Goal: Check status: Check status

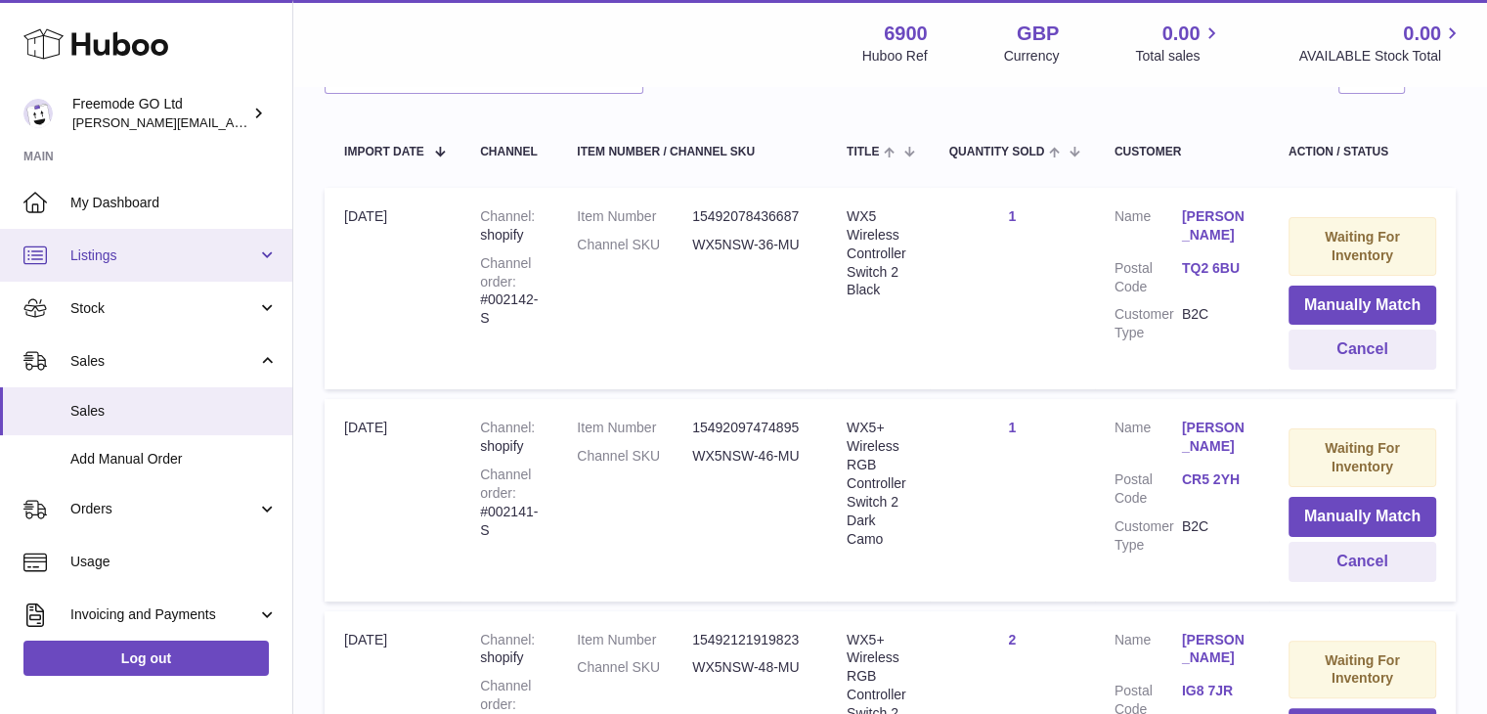
click at [150, 263] on span "Listings" at bounding box center [163, 255] width 187 height 19
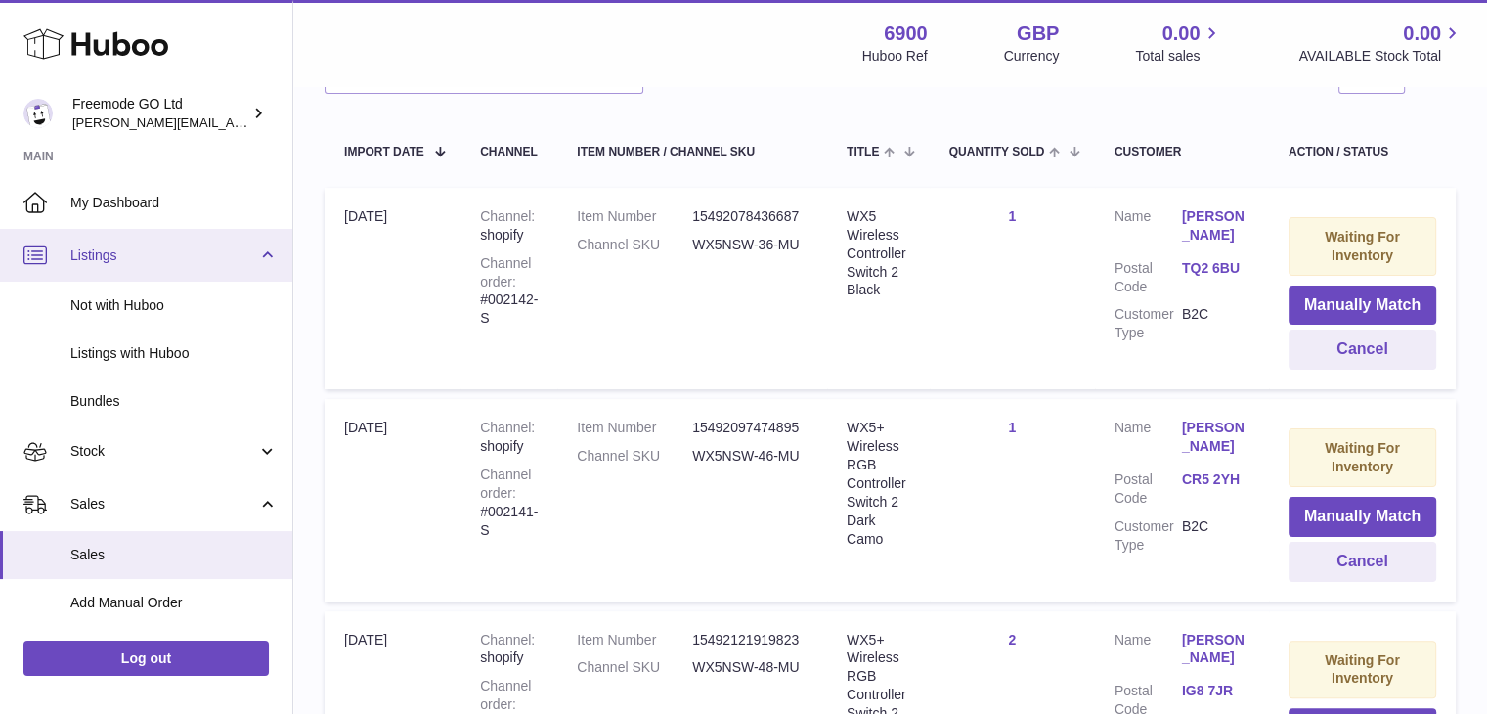
click at [164, 264] on link "Listings" at bounding box center [146, 255] width 292 height 53
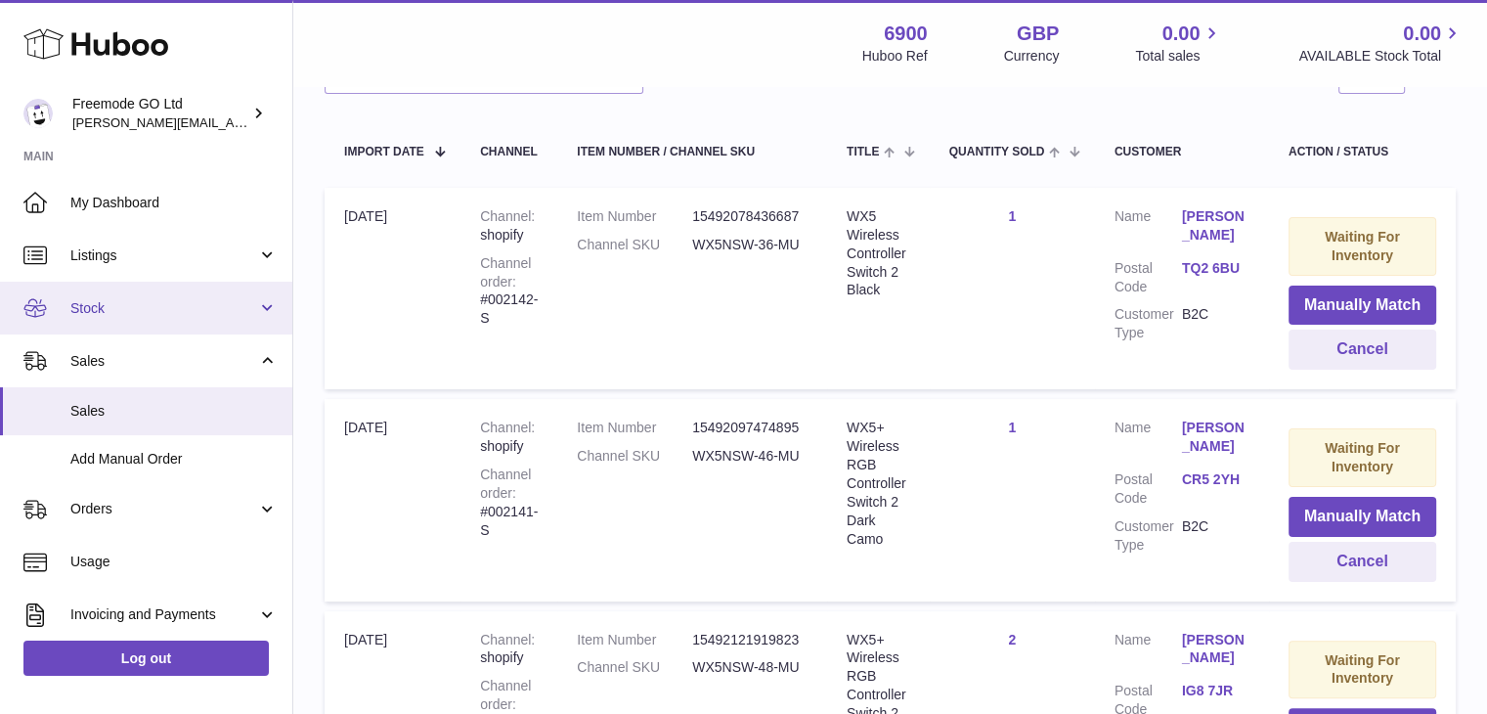
click at [141, 309] on span "Stock" at bounding box center [163, 308] width 187 height 19
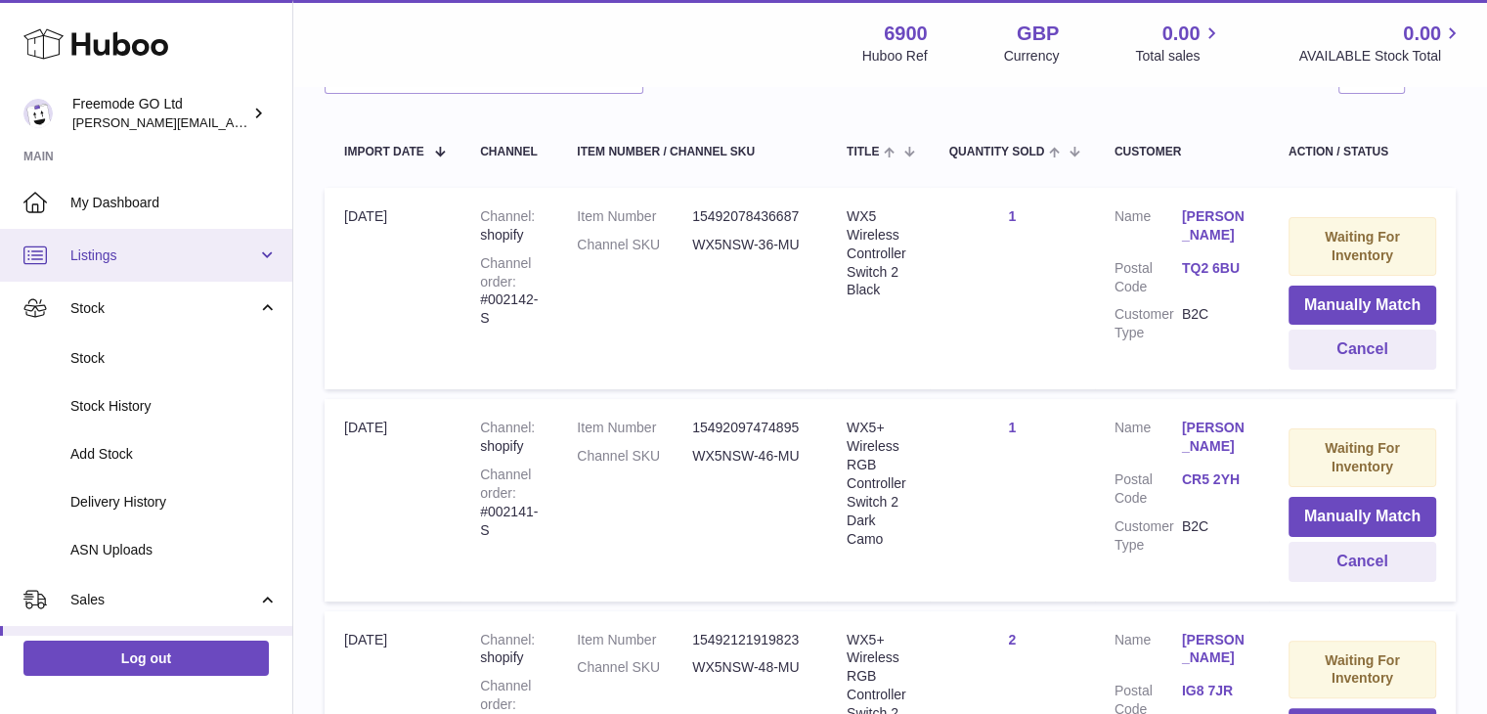
click at [152, 250] on span "Listings" at bounding box center [163, 255] width 187 height 19
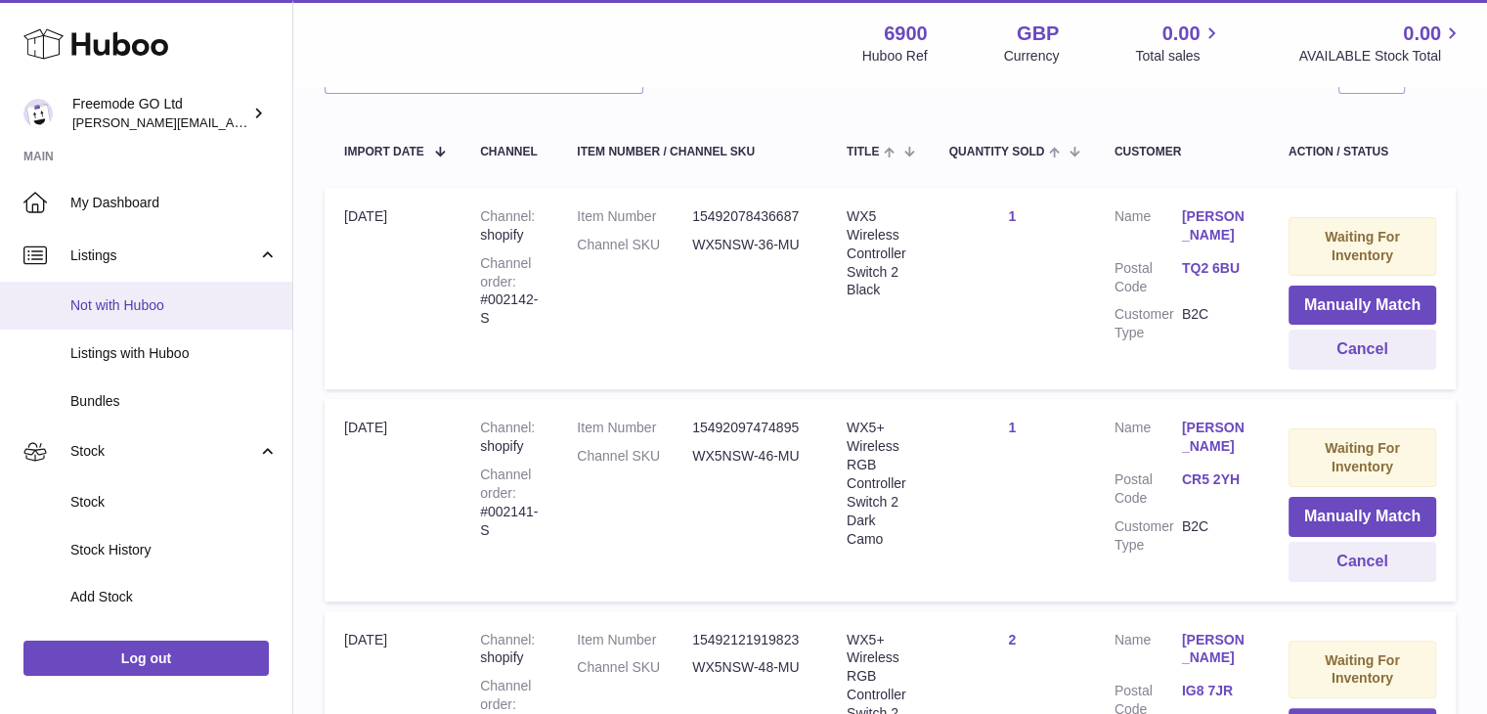
click at [125, 304] on span "Not with Huboo" at bounding box center [173, 305] width 207 height 19
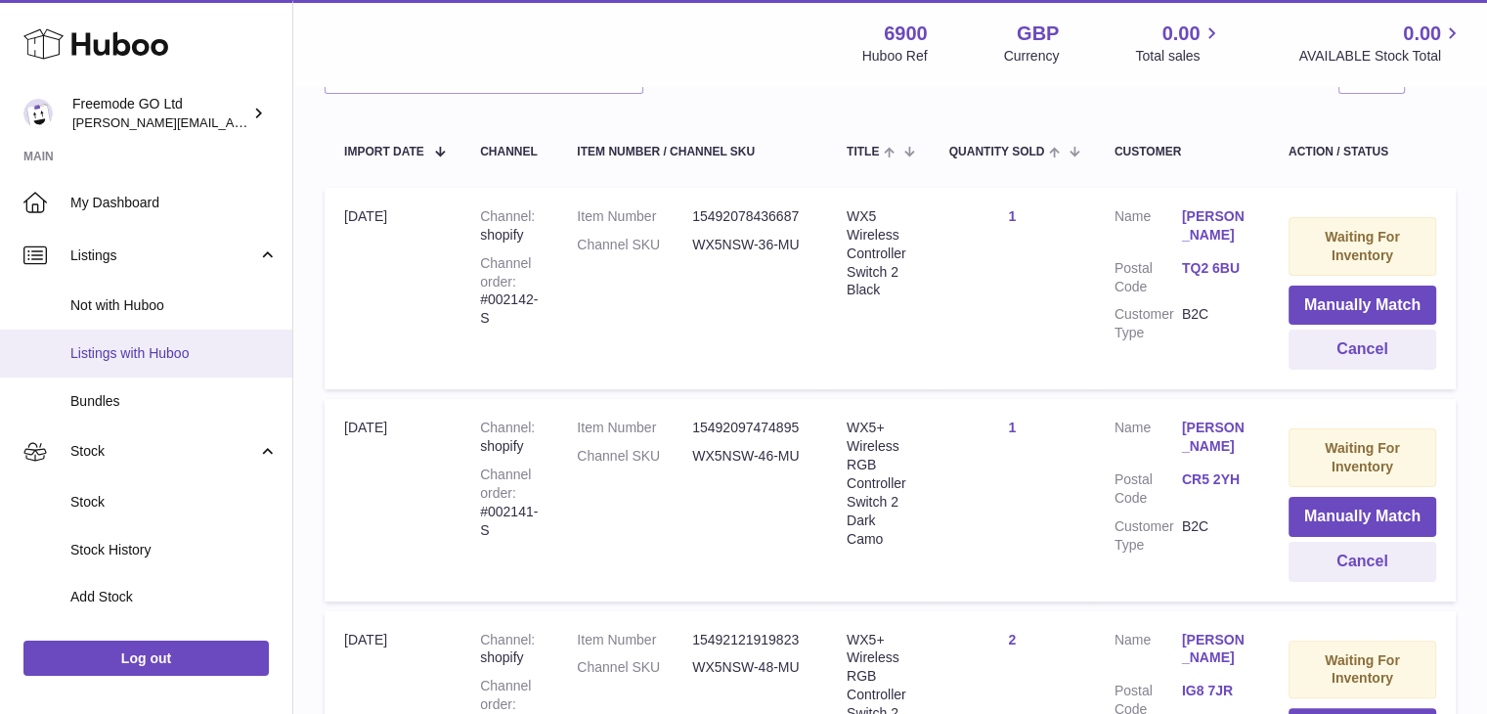
click at [129, 340] on link "Listings with Huboo" at bounding box center [146, 354] width 292 height 48
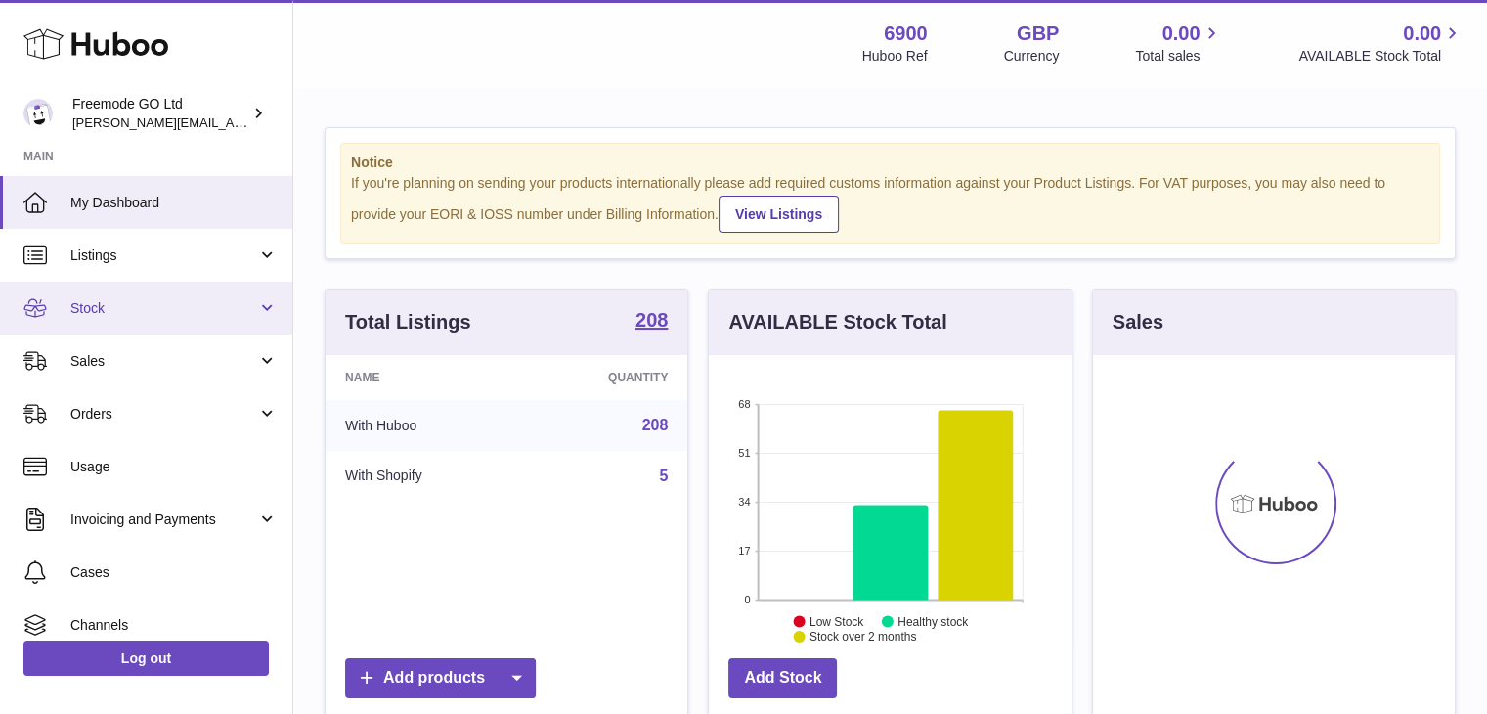
click at [166, 304] on span "Stock" at bounding box center [163, 308] width 187 height 19
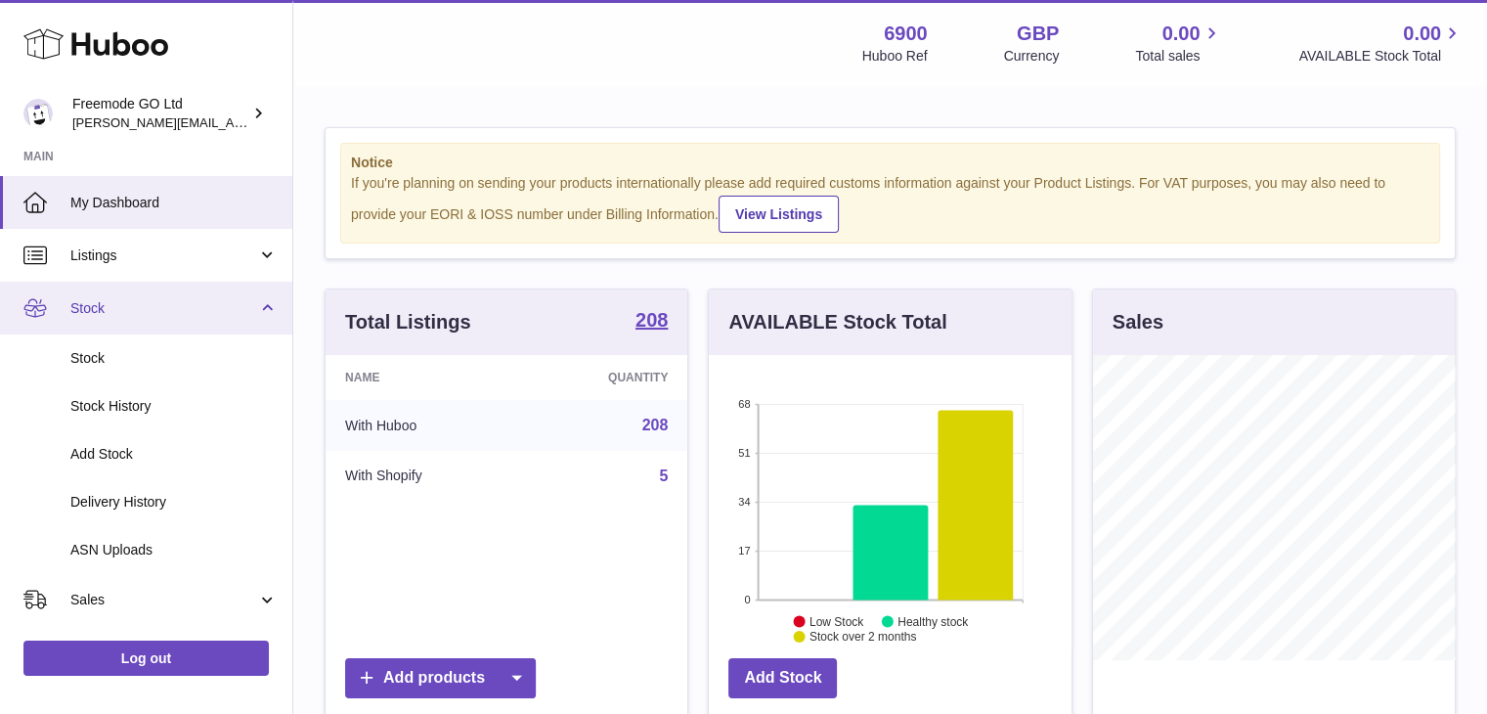
scroll to position [305, 363]
click at [166, 305] on span "Stock" at bounding box center [163, 308] width 187 height 19
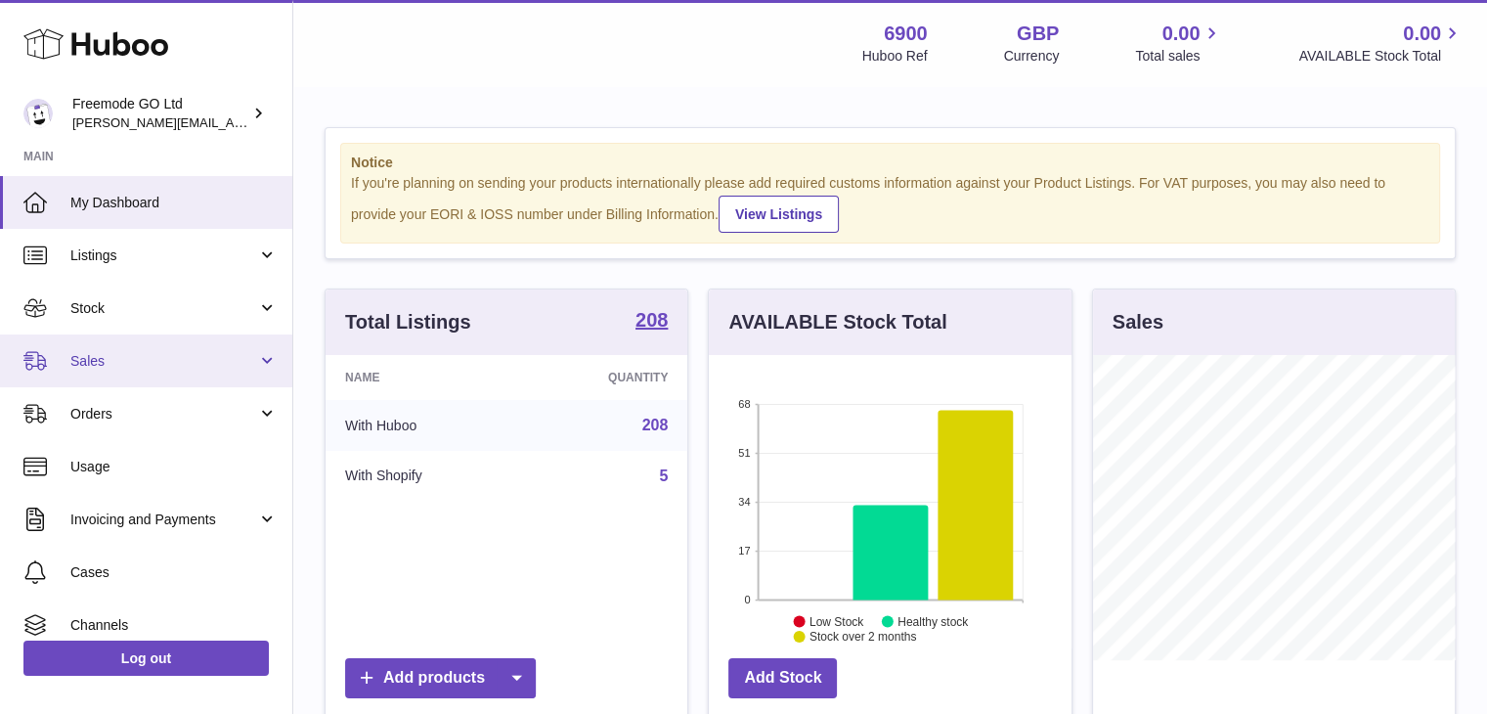
click at [137, 352] on span "Sales" at bounding box center [163, 361] width 187 height 19
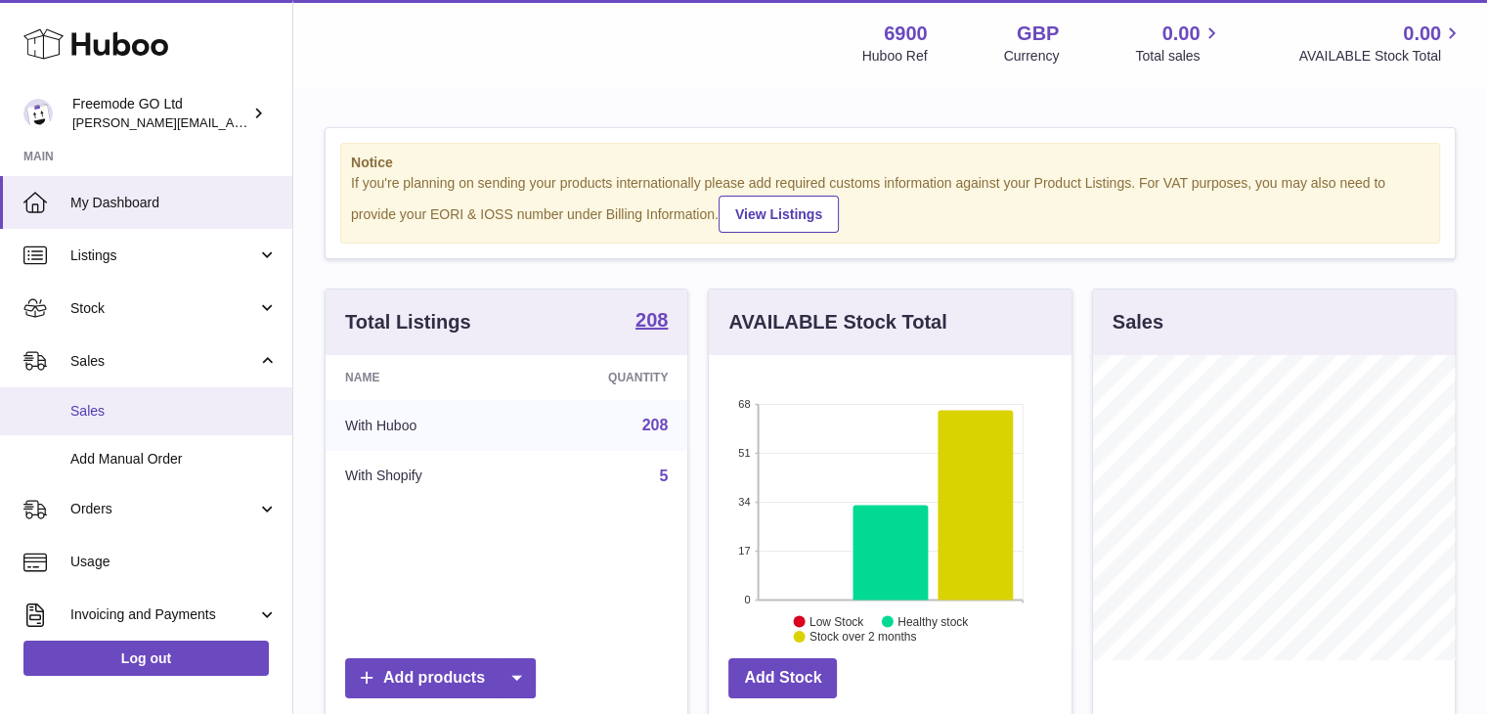
click at [124, 404] on span "Sales" at bounding box center [173, 411] width 207 height 19
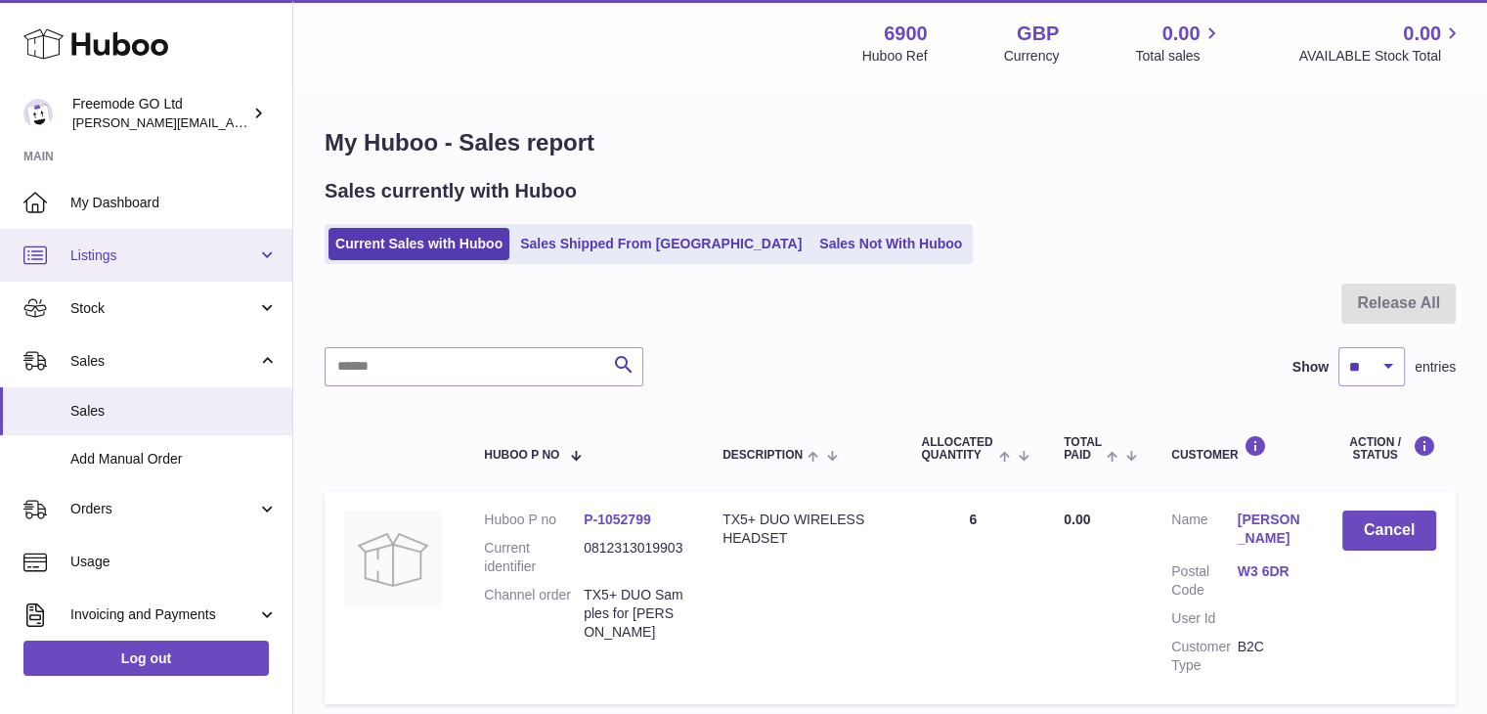
click at [129, 266] on link "Listings" at bounding box center [146, 255] width 292 height 53
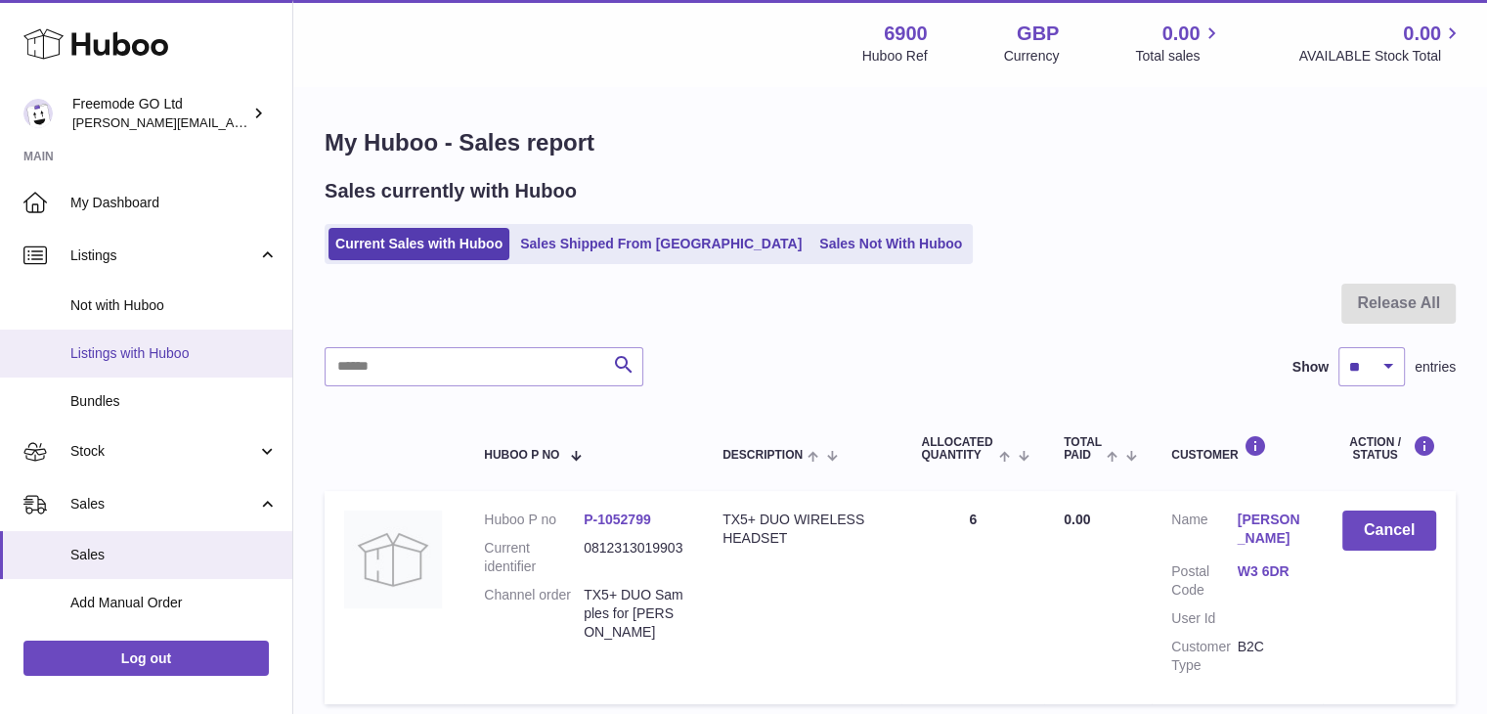
click at [115, 344] on span "Listings with Huboo" at bounding box center [173, 353] width 207 height 19
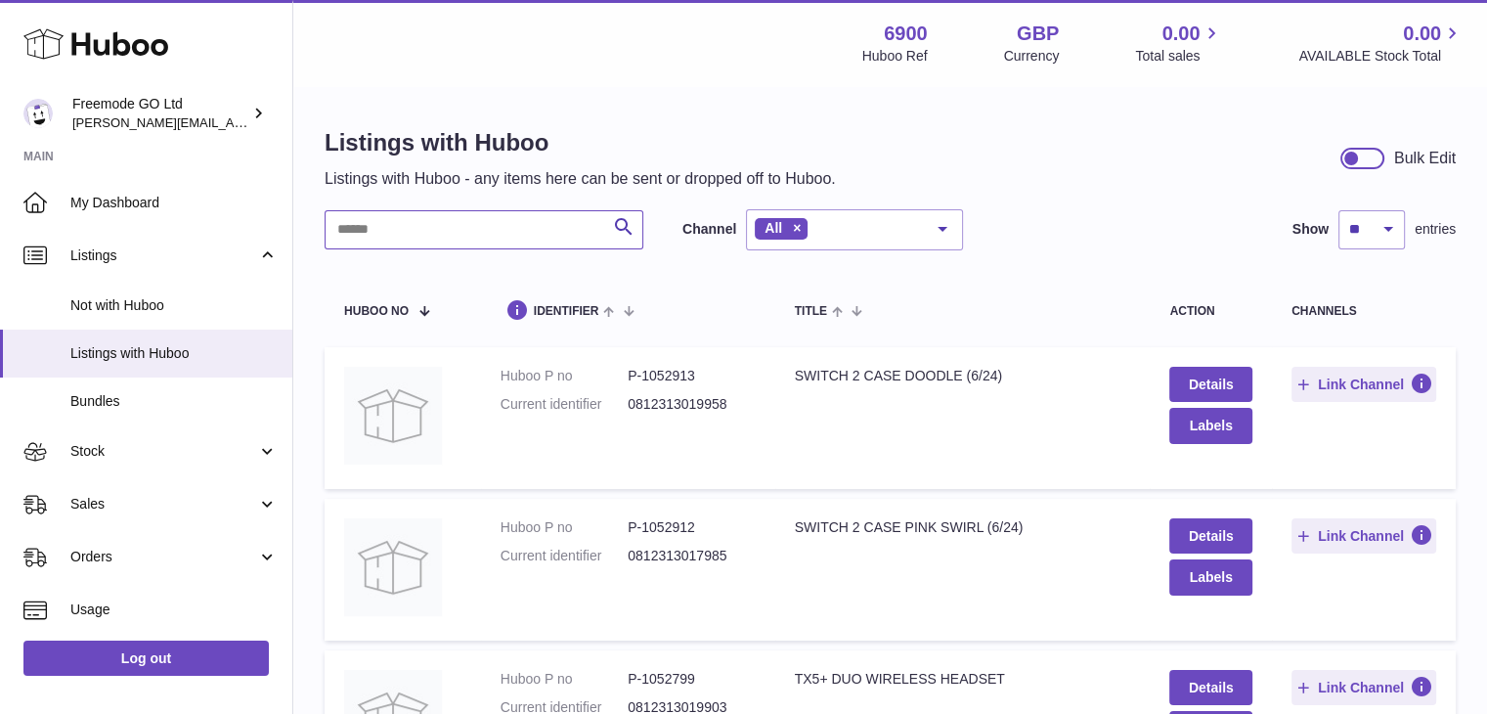
click at [469, 222] on input "text" at bounding box center [484, 229] width 319 height 39
type input "***"
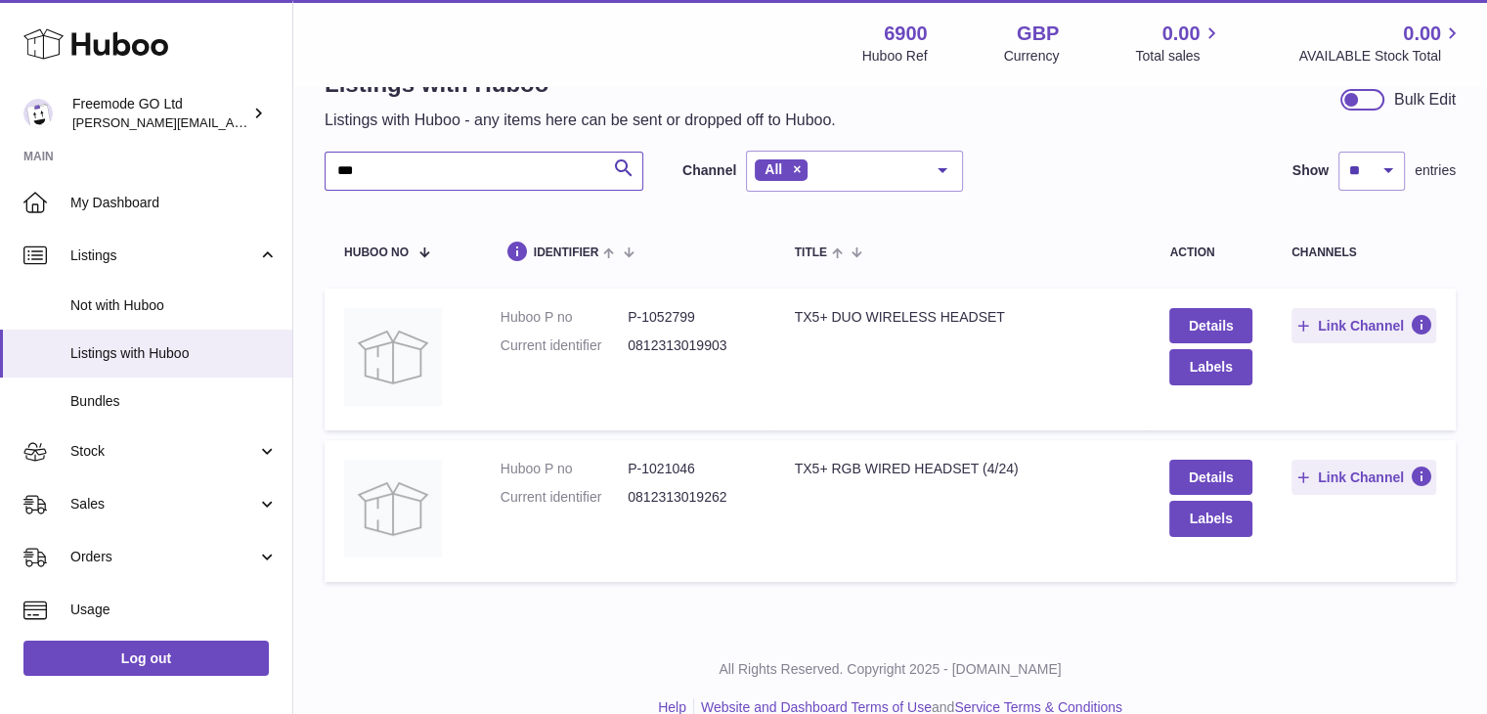
scroll to position [90, 0]
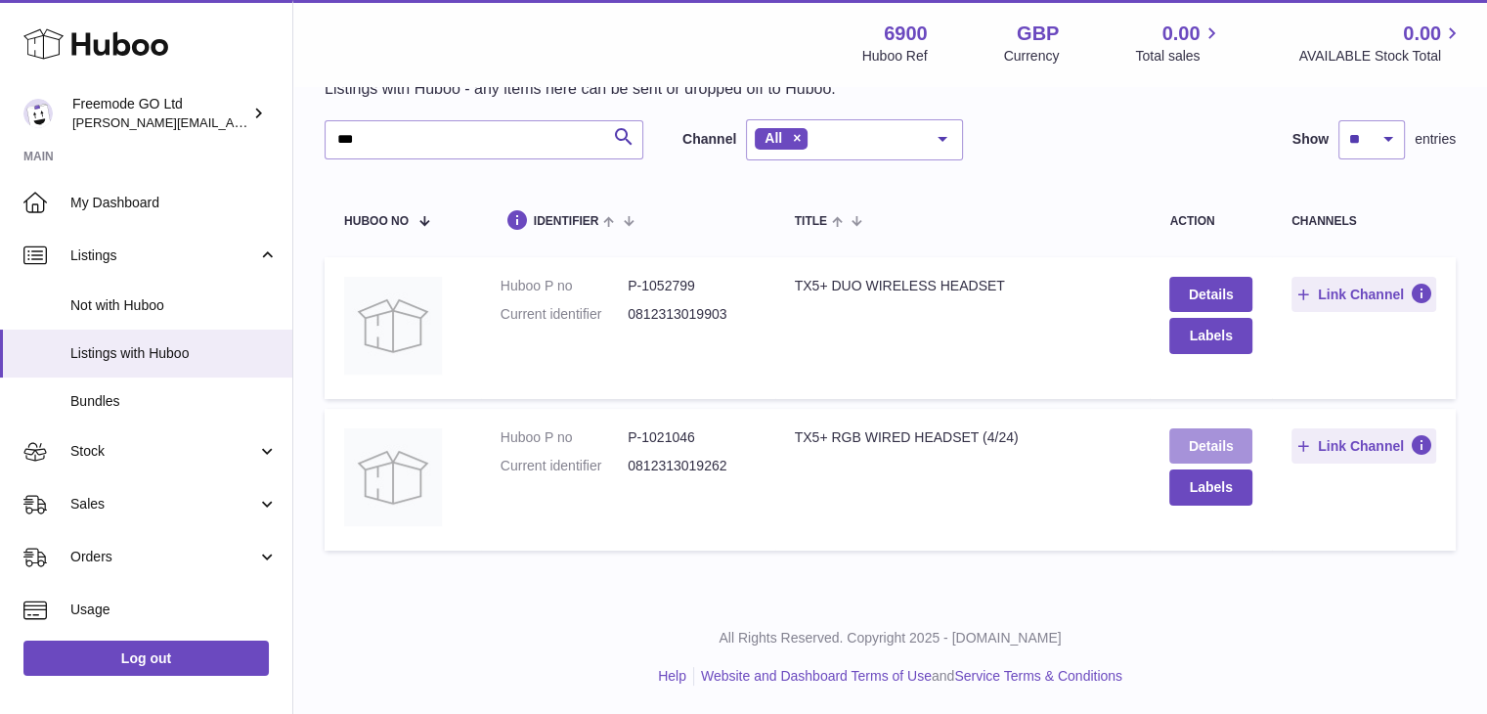
click at [1191, 435] on link "Details" at bounding box center [1210, 445] width 82 height 35
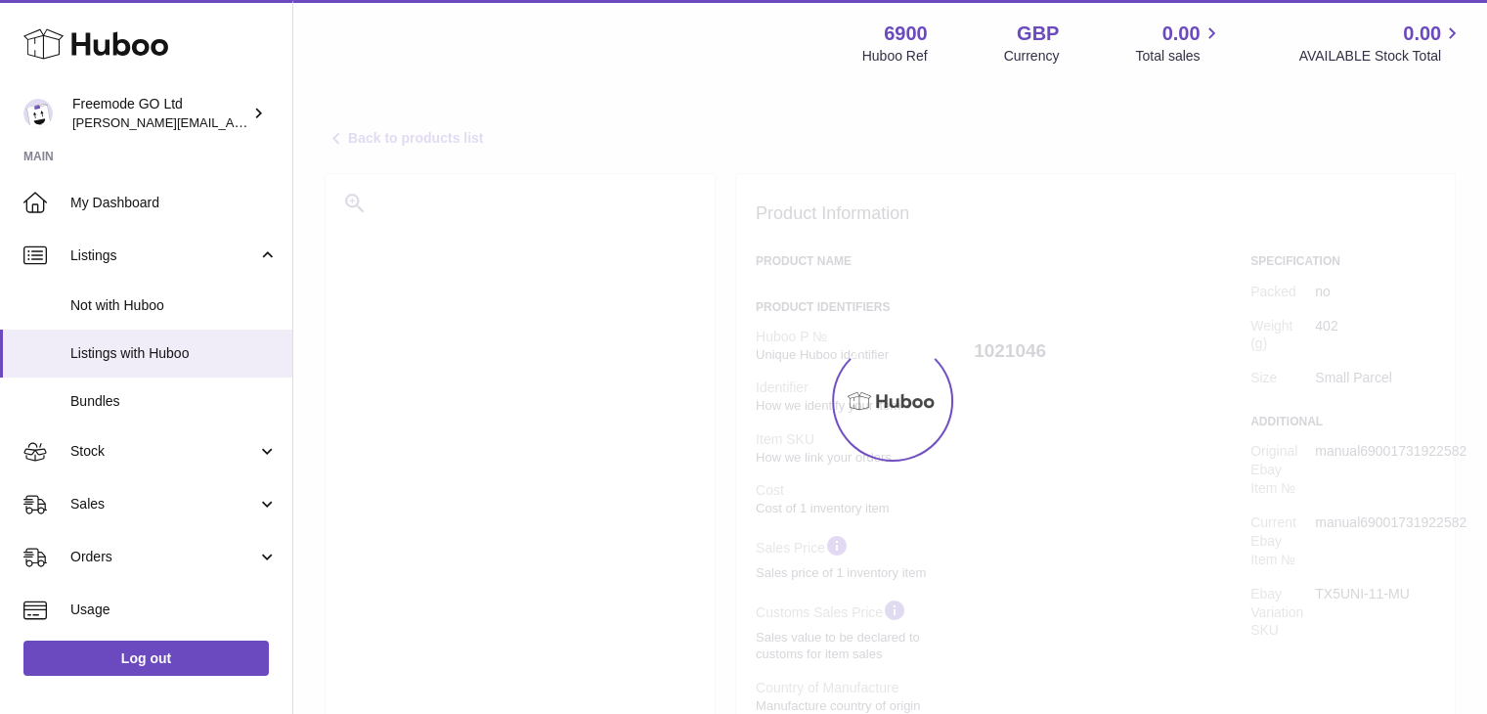
select select
select select "****"
